Goal: Use online tool/utility: Utilize a website feature to perform a specific function

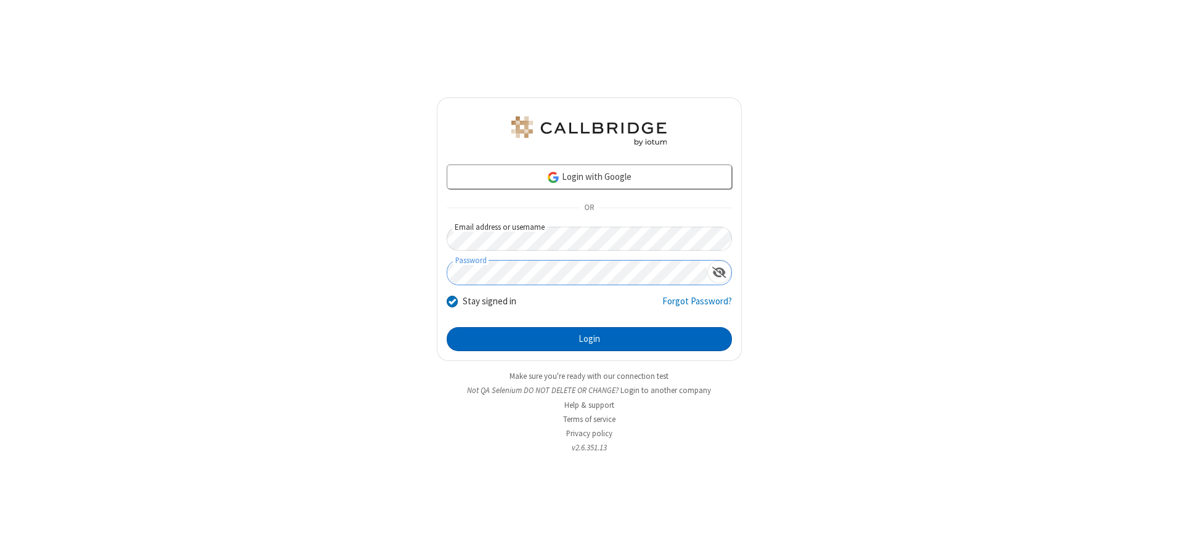
click at [589, 339] on button "Login" at bounding box center [589, 339] width 285 height 25
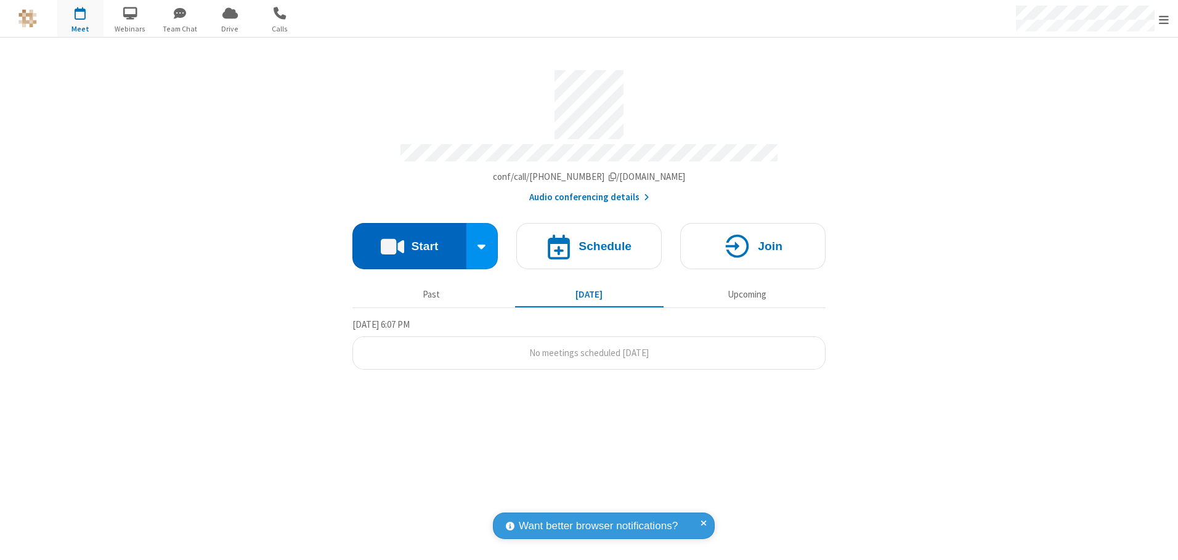
click at [409, 242] on button "Start" at bounding box center [409, 246] width 114 height 46
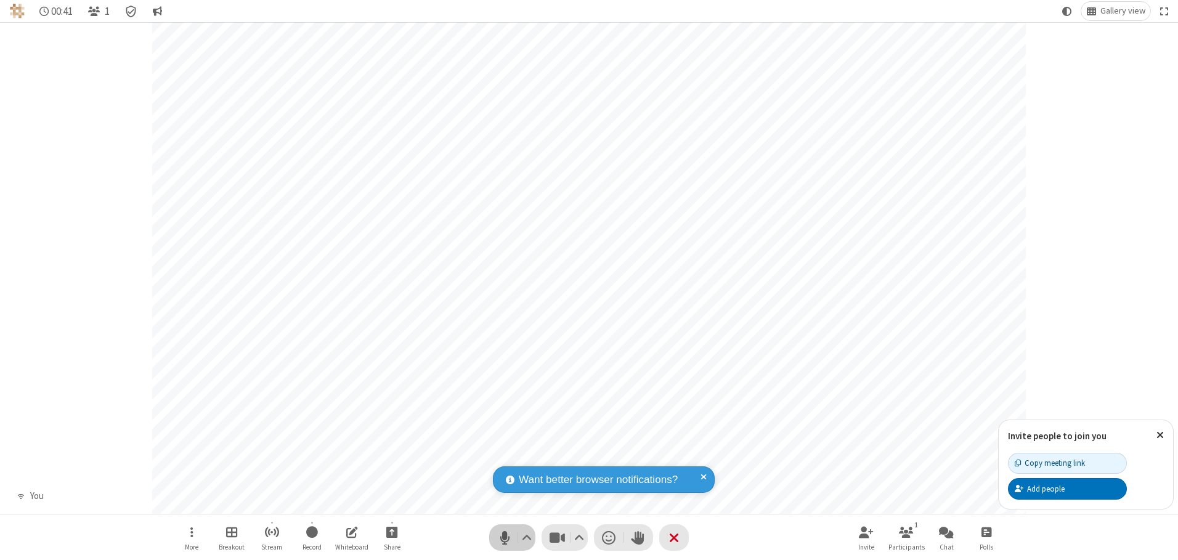
click at [505, 537] on span "Mute (Alt+A)" at bounding box center [504, 538] width 18 height 18
click at [505, 537] on span "Unmute (Alt+A)" at bounding box center [504, 538] width 18 height 18
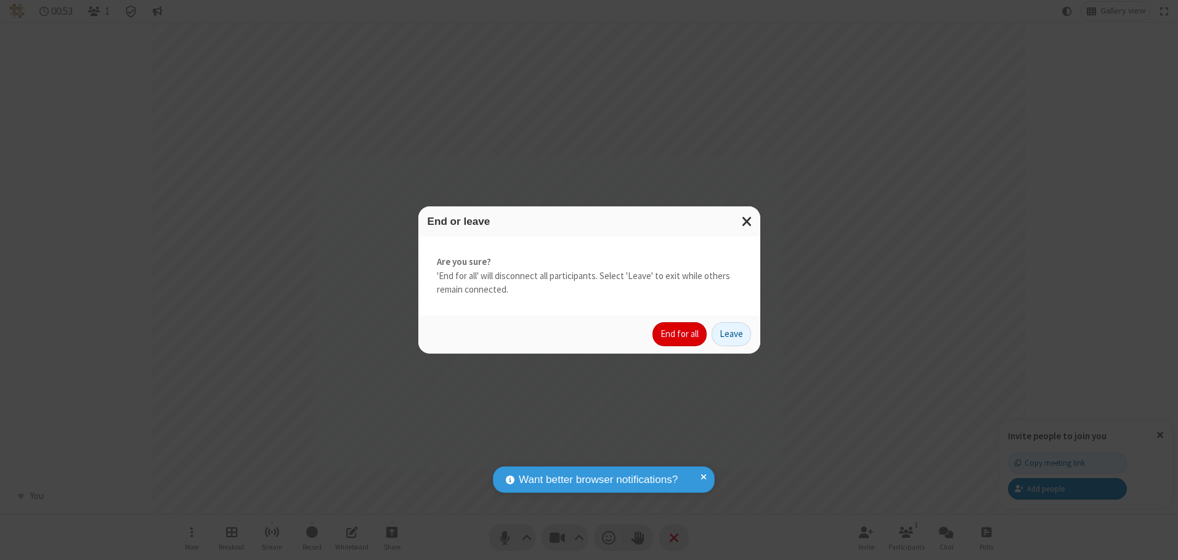
click at [680, 334] on button "End for all" at bounding box center [680, 334] width 54 height 25
